Goal: Communication & Community: Answer question/provide support

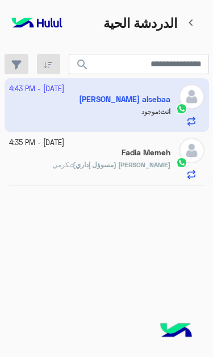
click at [71, 160] on div "بشار قطان (مسوؤل إداري) : تكرمي" at bounding box center [89, 170] width 161 height 20
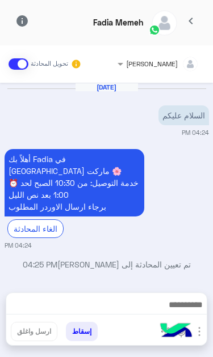
scroll to position [173, 0]
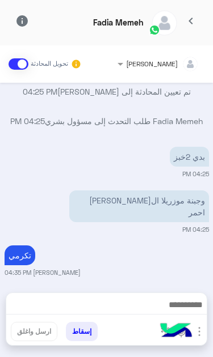
click at [201, 339] on img "button" at bounding box center [199, 332] width 14 height 14
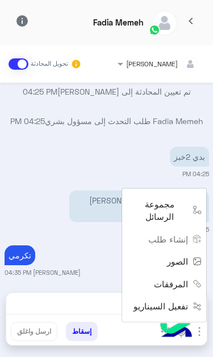
click at [180, 268] on span "الصور" at bounding box center [177, 261] width 21 height 13
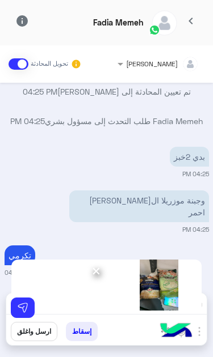
click at [24, 305] on img at bounding box center [22, 307] width 11 height 11
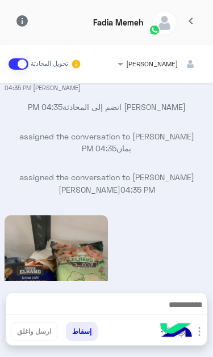
scroll to position [410, 0]
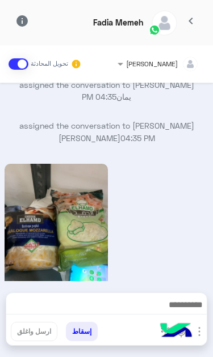
click at [195, 21] on span "chevron_left" at bounding box center [191, 21] width 14 height 14
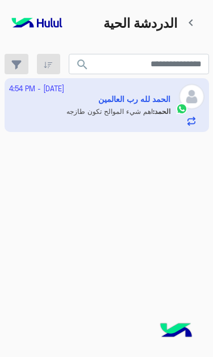
click at [85, 98] on html "نواجه صعوبة فى إبقائك متصل من فضلك تفقد إتصالك بالإنترنت و أعد تحميل الصفحة إعا…" at bounding box center [106, 178] width 213 height 357
click at [149, 102] on html "نواجه صعوبة فى إبقائك متصل من فضلك تفقد إتصالك بالإنترنت و أعد تحميل الصفحة إعا…" at bounding box center [106, 178] width 213 height 357
click at [95, 90] on html "نواجه صعوبة فى إبقائك متصل من فضلك تفقد إتصالك بالإنترنت و أعد تحميل الصفحة إعا…" at bounding box center [106, 178] width 213 height 357
click at [142, 98] on app-inbox-user "4 October - 4:54 PM الحمد لله رب العالمين الحمد : اهم شيء الموالح تكون طازجه" at bounding box center [107, 104] width 204 height 53
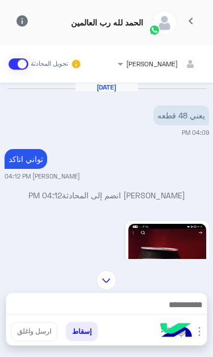
scroll to position [611, 0]
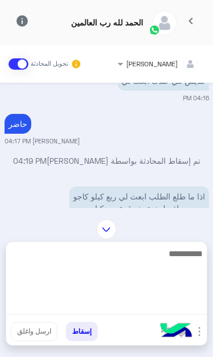
click at [158, 311] on textarea at bounding box center [106, 281] width 200 height 68
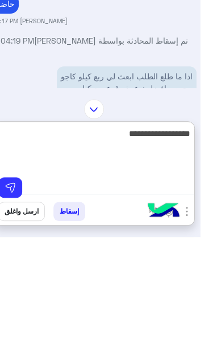
scroll to position [0, 0]
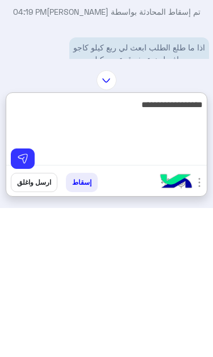
click at [25, 247] on textarea "**********" at bounding box center [106, 281] width 200 height 68
type textarea "**********"
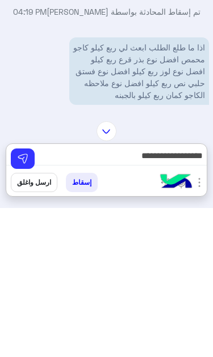
click at [28, 302] on img at bounding box center [22, 307] width 11 height 11
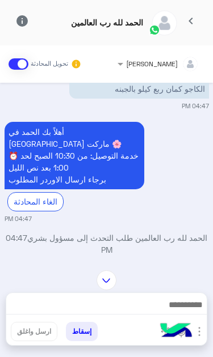
scroll to position [765, 0]
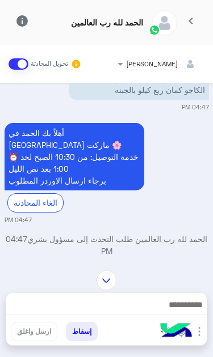
click at [48, 313] on img at bounding box center [42, 320] width 14 height 14
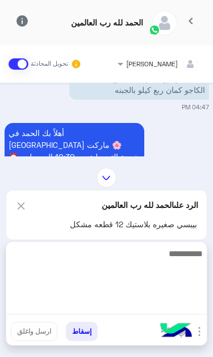
click at [152, 311] on textarea at bounding box center [106, 281] width 200 height 68
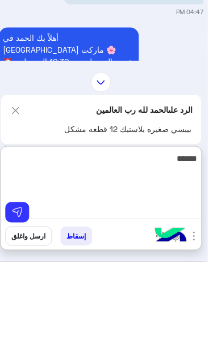
scroll to position [0, 0]
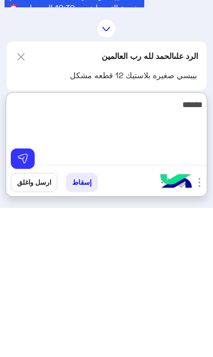
type textarea "******"
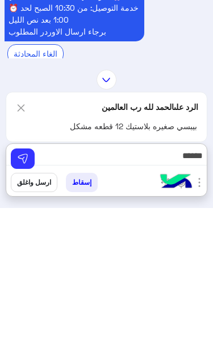
click at [26, 302] on img at bounding box center [22, 307] width 11 height 11
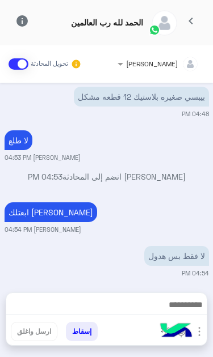
scroll to position [984, 0]
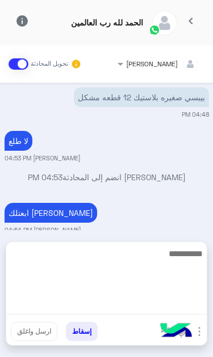
click at [159, 310] on textarea at bounding box center [106, 281] width 200 height 68
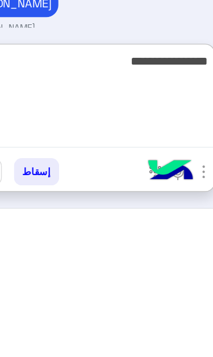
scroll to position [1074, 0]
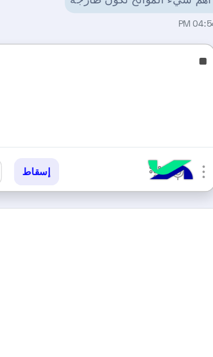
type textarea "*"
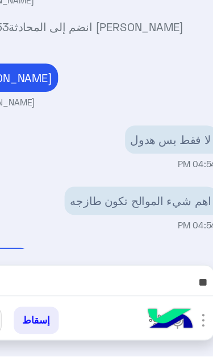
scroll to position [1036, 0]
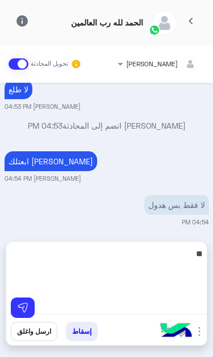
type textarea "**"
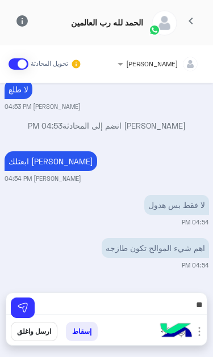
click at [26, 311] on img at bounding box center [22, 307] width 11 height 11
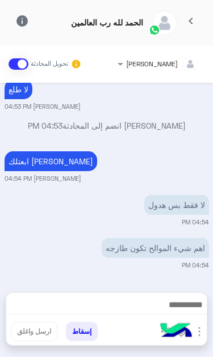
scroll to position [1073, 0]
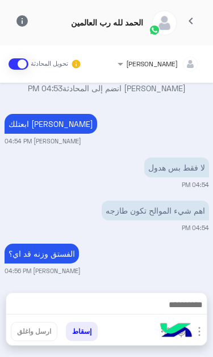
click at [124, 357] on img at bounding box center [118, 364] width 14 height 14
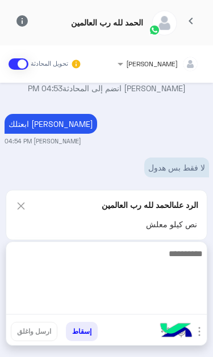
click at [158, 306] on textarea at bounding box center [106, 281] width 200 height 68
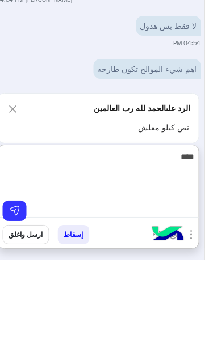
scroll to position [0, 0]
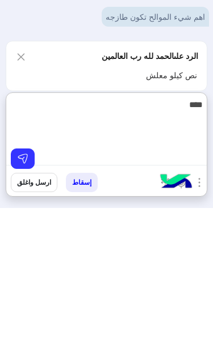
type textarea "****"
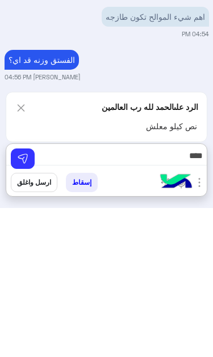
click at [28, 302] on img at bounding box center [22, 307] width 11 height 11
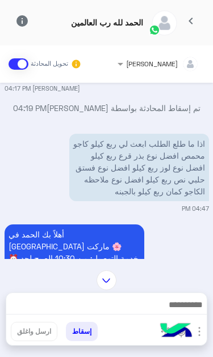
scroll to position [1176, 0]
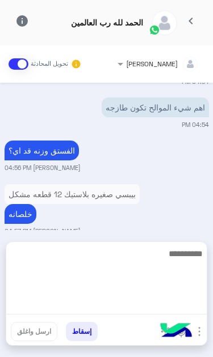
click at [154, 307] on textarea at bounding box center [106, 281] width 200 height 68
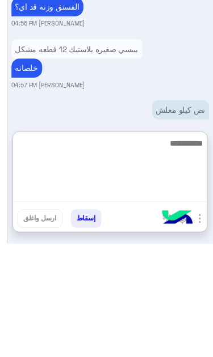
scroll to position [0, 0]
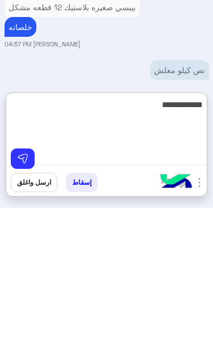
type textarea "**********"
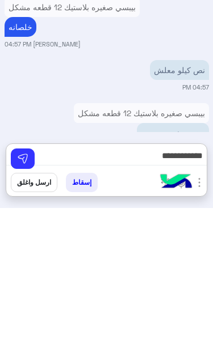
click at [25, 302] on img at bounding box center [22, 307] width 11 height 11
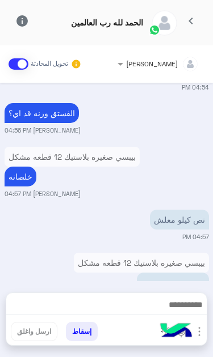
scroll to position [1214, 0]
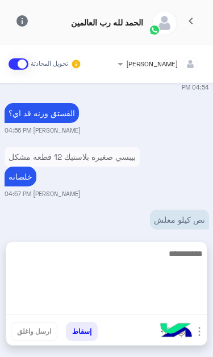
click at [160, 312] on textarea at bounding box center [106, 281] width 200 height 68
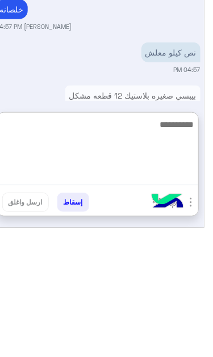
scroll to position [0, 0]
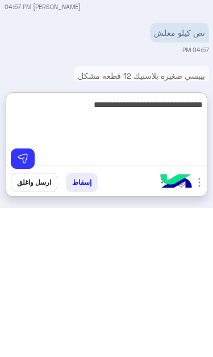
type textarea "**********"
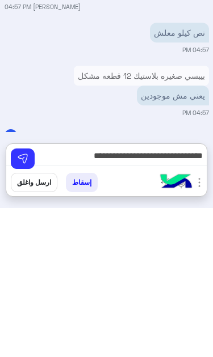
click at [25, 302] on img at bounding box center [22, 307] width 11 height 11
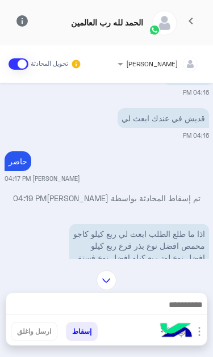
scroll to position [1303, 0]
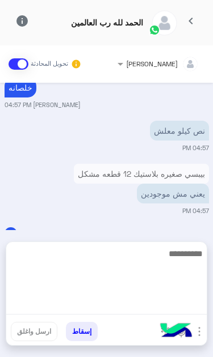
click at [156, 308] on textarea at bounding box center [106, 281] width 200 height 68
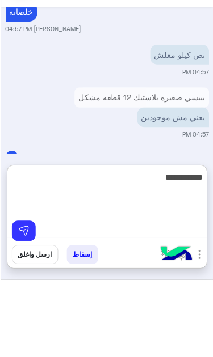
scroll to position [0, 0]
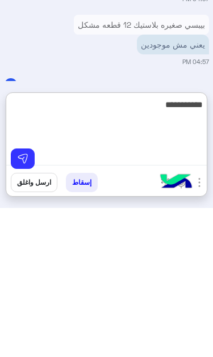
type textarea "**********"
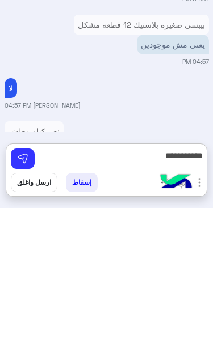
click at [28, 298] on button at bounding box center [23, 308] width 24 height 20
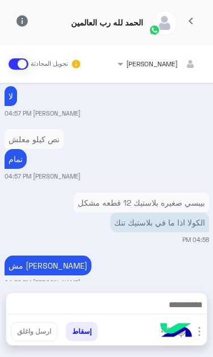
scroll to position [1444, 0]
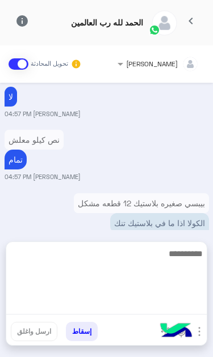
click at [132, 308] on textarea at bounding box center [106, 281] width 200 height 68
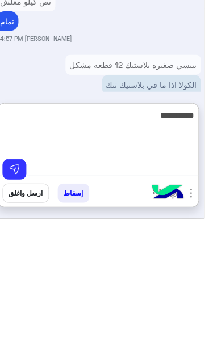
scroll to position [0, 0]
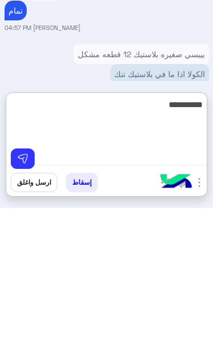
type textarea "**********"
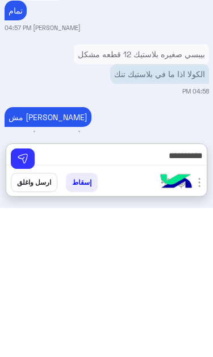
click at [24, 302] on img at bounding box center [22, 307] width 11 height 11
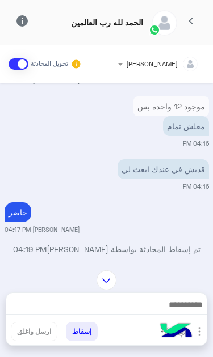
scroll to position [522, 0]
click at [195, 21] on span "chevron_left" at bounding box center [191, 21] width 14 height 14
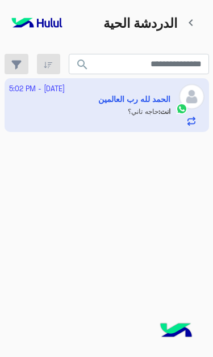
click at [156, 104] on app-inbox-user "4 October - 5:02 PM الحمد لله رب العالمين انت : حاجه تاني؟" at bounding box center [107, 104] width 204 height 53
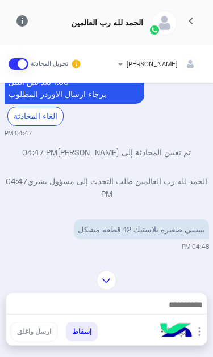
scroll to position [855, 0]
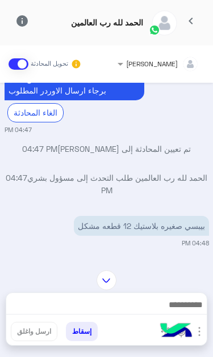
click at [196, 16] on span "chevron_left" at bounding box center [191, 21] width 14 height 14
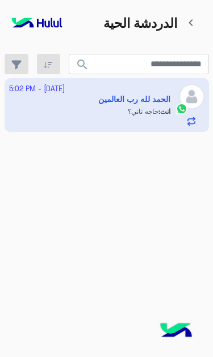
click at [195, 16] on link "chevron_left" at bounding box center [191, 22] width 28 height 21
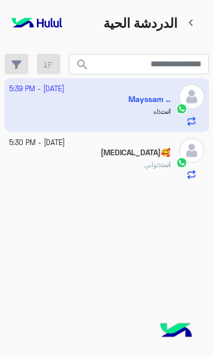
click at [144, 160] on div "انت : ثواني" at bounding box center [89, 170] width 161 height 20
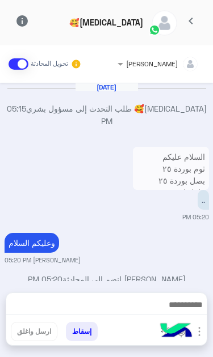
scroll to position [195, 0]
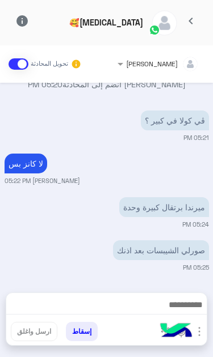
click at [199, 328] on img "button" at bounding box center [199, 332] width 14 height 14
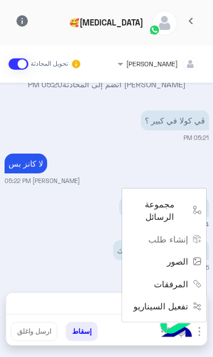
click at [179, 268] on span "الصور" at bounding box center [177, 261] width 21 height 13
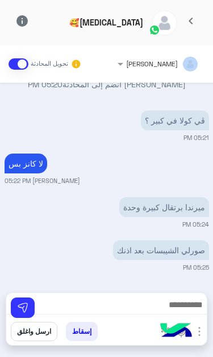
click at [163, 245] on div "[DATE] [MEDICAL_DATA]🥰 طلب التحدث إلى مسؤول بشري 05:15 PM السلام عليكم ثوم بورد…" at bounding box center [106, 182] width 213 height 199
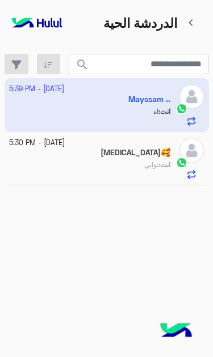
click at [129, 100] on app-inbox-user "4 October - 5:39 PM Mayssam .. انت : اه" at bounding box center [107, 104] width 204 height 53
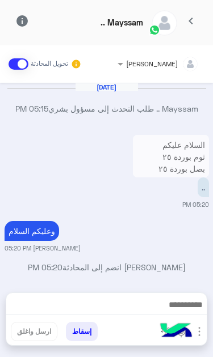
click at [182, 14] on button "chevron_left" at bounding box center [191, 23] width 28 height 24
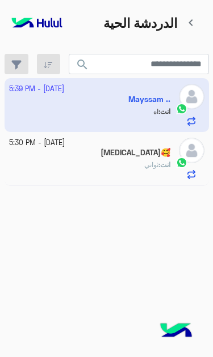
click at [48, 91] on app-inbox-user "4 October - 5:39 PM Mayssam .. انت : اه" at bounding box center [107, 104] width 204 height 53
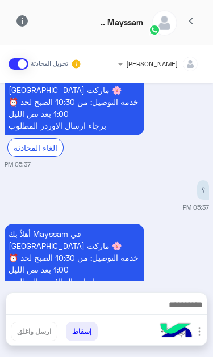
scroll to position [613, 0]
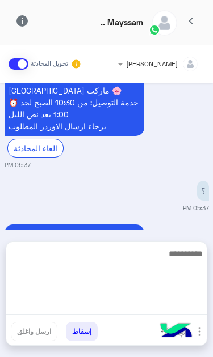
click at [171, 309] on textarea at bounding box center [106, 281] width 200 height 68
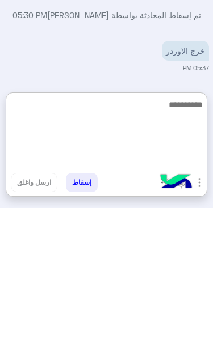
scroll to position [267, 0]
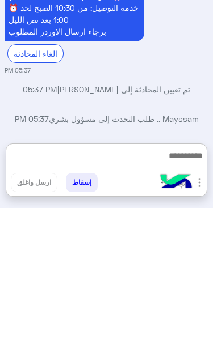
click at [197, 325] on img "button" at bounding box center [199, 332] width 14 height 14
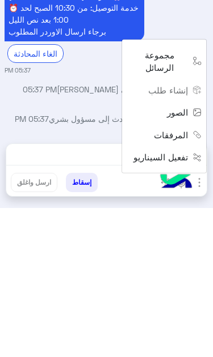
scroll to position [229, 0]
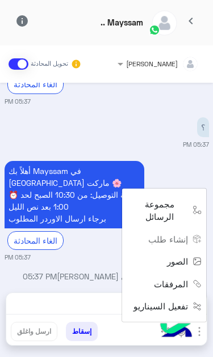
click at [175, 268] on span "الصور" at bounding box center [177, 261] width 21 height 13
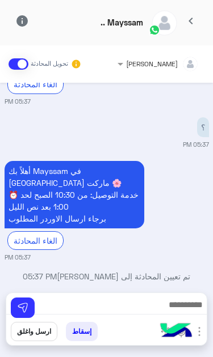
click at [195, 334] on img at bounding box center [176, 332] width 40 height 40
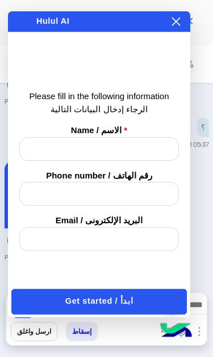
click at [196, 355] on small "خالد صقر 05:39 PM" at bounding box center [107, 359] width 204 height 9
click at [166, 20] on div "Enabling auto play will automatically play the message, allowing you to hear it…" at bounding box center [167, 21] width 28 height 12
click at [174, 16] on button at bounding box center [175, 21] width 11 height 12
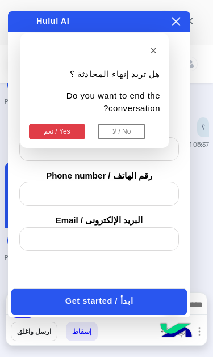
click at [69, 124] on button "نعم / Yes" at bounding box center [57, 132] width 56 height 16
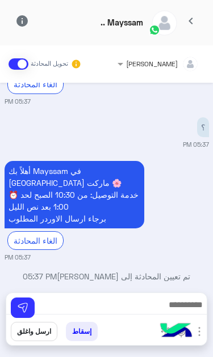
click at [197, 335] on img "button" at bounding box center [199, 332] width 14 height 14
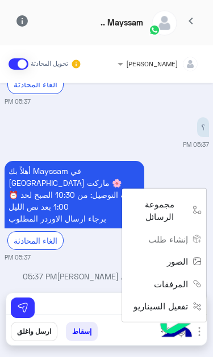
click at [177, 273] on button "الصور" at bounding box center [182, 261] width 48 height 23
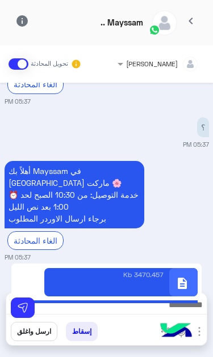
click at [27, 308] on img at bounding box center [22, 307] width 11 height 11
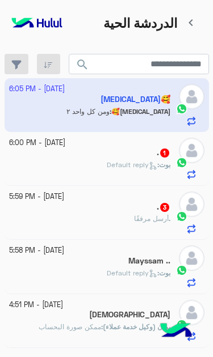
click at [73, 94] on app-inbox-user "[DATE] - 6:05 PM [MEDICAL_DATA]🥰 [MEDICAL_DATA]🥰 : ومن كل واحد ٢" at bounding box center [107, 104] width 204 height 53
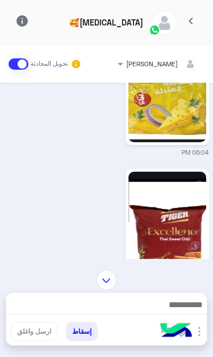
scroll to position [467, 0]
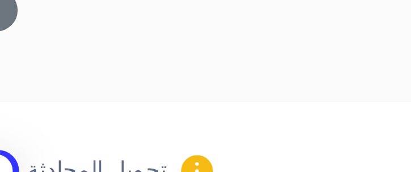
click at [19, 20] on div "chevron_left [MEDICAL_DATA]🥰 info" at bounding box center [205, 22] width 411 height 45
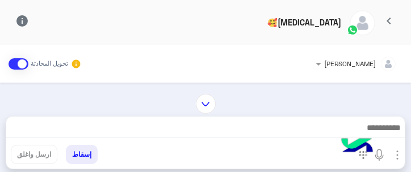
click at [23, 20] on div "chevron_left [MEDICAL_DATA]🥰 info" at bounding box center [205, 22] width 411 height 45
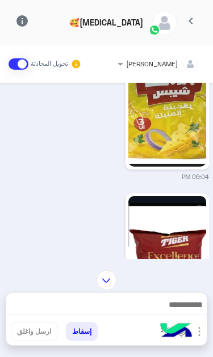
scroll to position [441, 0]
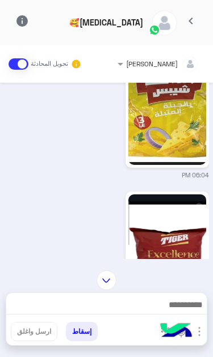
click at [98, 322] on img at bounding box center [93, 329] width 14 height 14
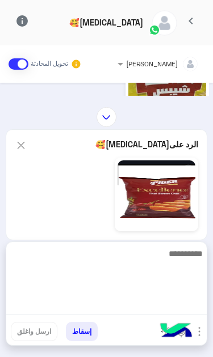
click at [155, 315] on textarea at bounding box center [106, 281] width 200 height 68
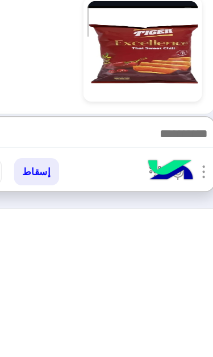
click at [66, 322] on button "إسقاط" at bounding box center [82, 331] width 32 height 19
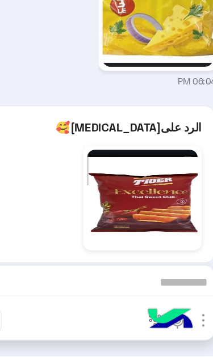
scroll to position [1048, 0]
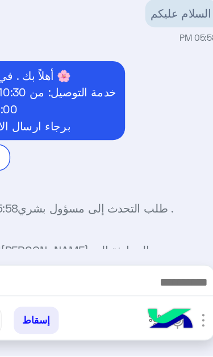
scroll to position [408, 0]
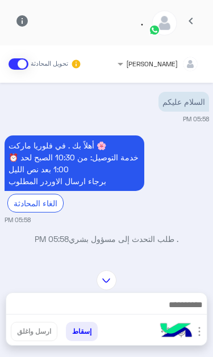
click at [190, 16] on span "chevron_left" at bounding box center [191, 21] width 14 height 14
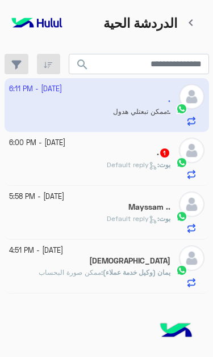
scroll to position [-1, 0]
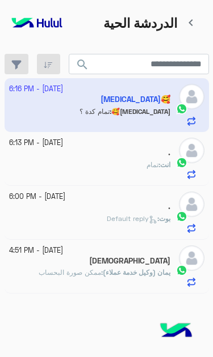
click at [137, 91] on app-inbox-user "[DATE] - 6:16 PM [MEDICAL_DATA]🥰 [MEDICAL_DATA]🥰 : تمام كدة ؟" at bounding box center [107, 104] width 204 height 53
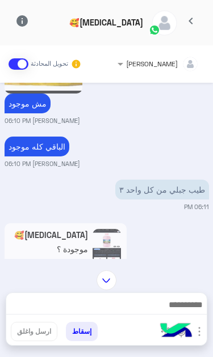
scroll to position [1385, 0]
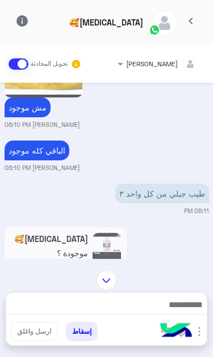
click at [192, 16] on span "chevron_left" at bounding box center [191, 21] width 14 height 14
